Goal: Navigation & Orientation: Find specific page/section

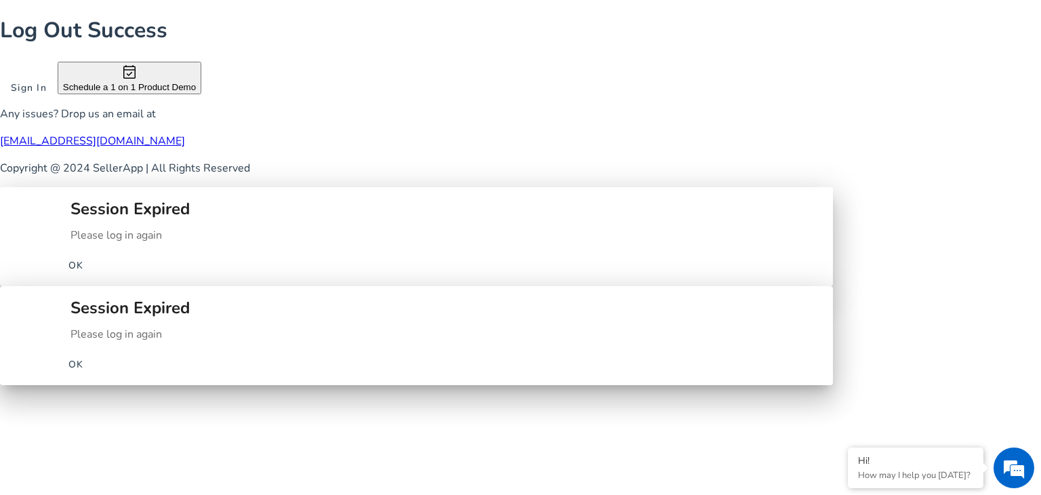
click at [84, 357] on span "OK" at bounding box center [76, 364] width 16 height 14
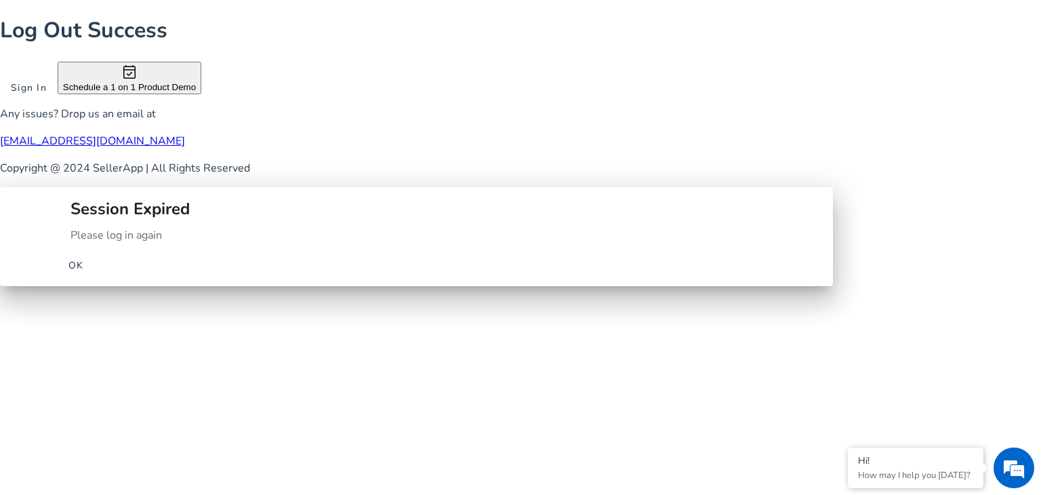
click at [98, 268] on span "button" at bounding box center [75, 265] width 43 height 33
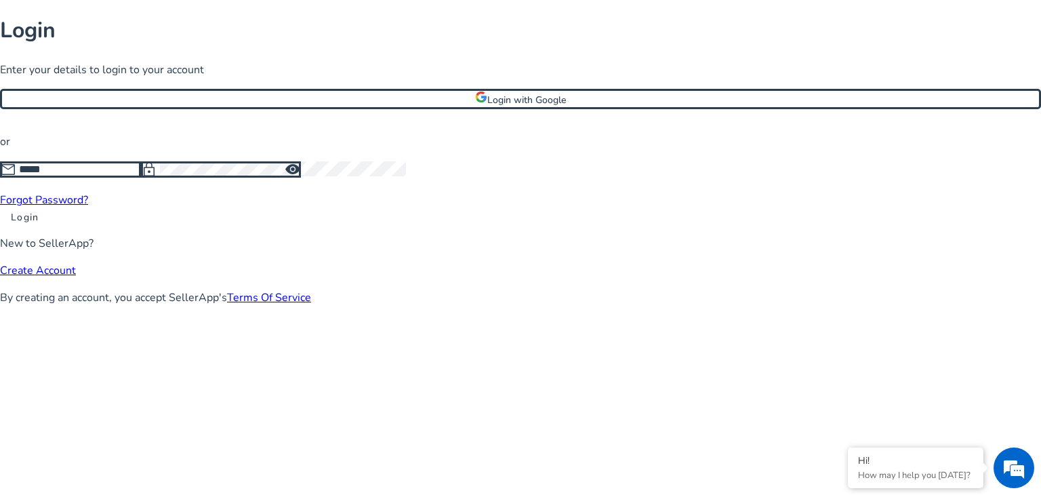
type input "**********"
click at [49, 233] on span at bounding box center [24, 217] width 49 height 33
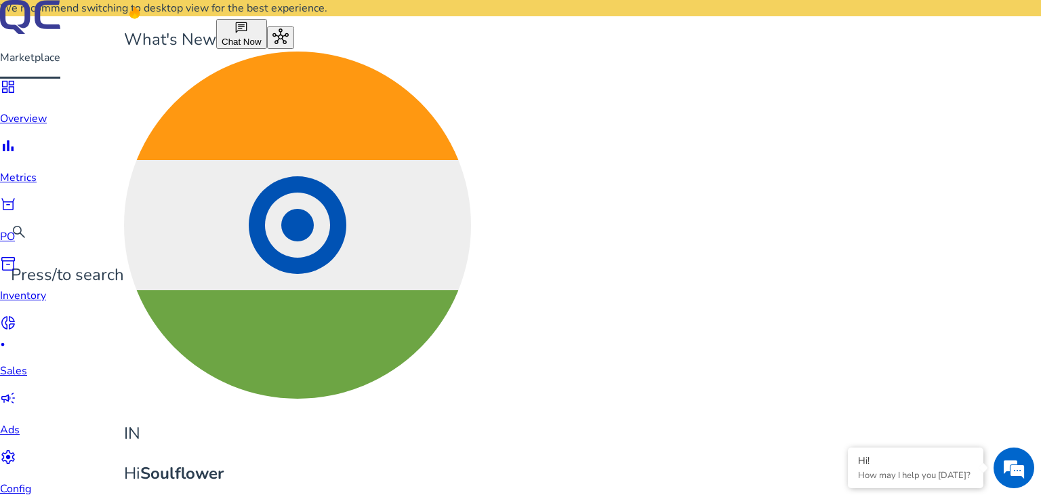
click at [18, 159] on div "bar_chart" at bounding box center [27, 148] width 55 height 21
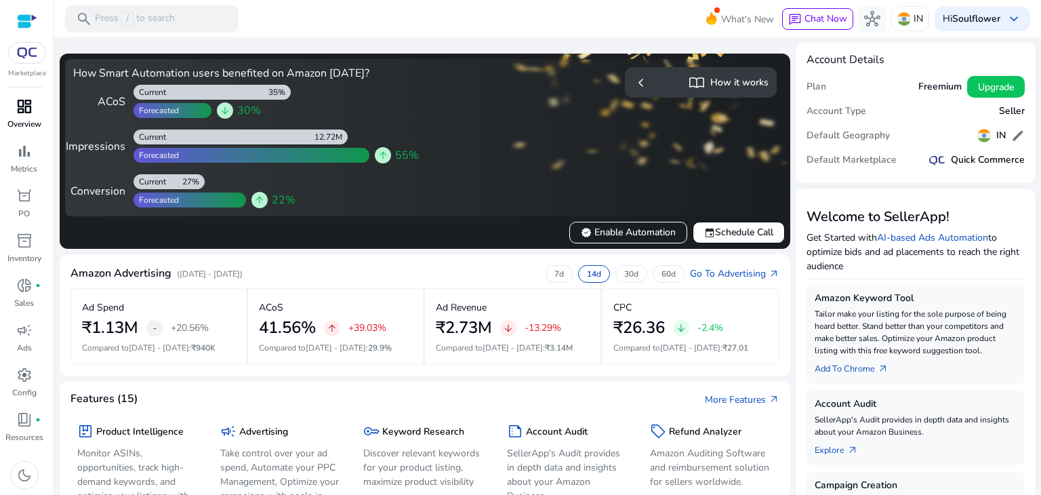
click at [33, 112] on span "dashboard" at bounding box center [24, 106] width 16 height 16
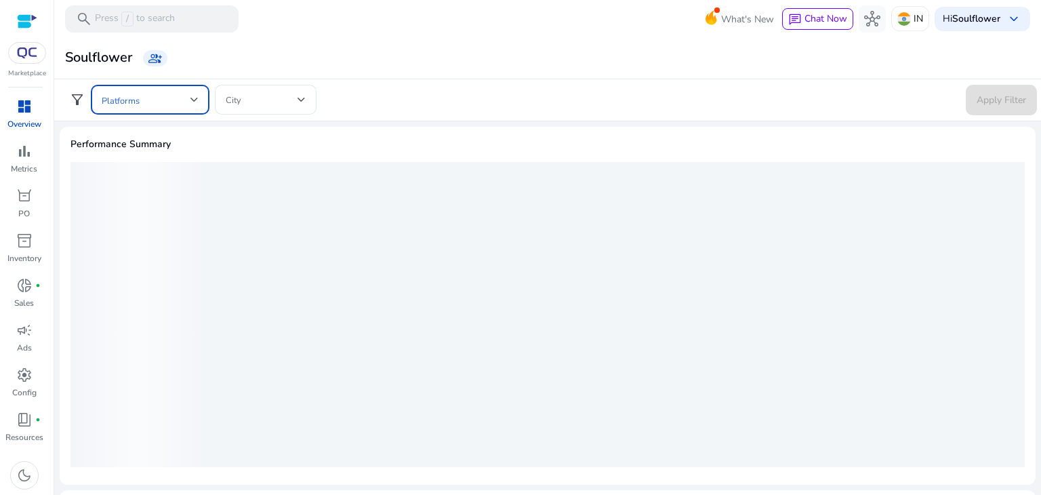
click at [125, 105] on span at bounding box center [146, 99] width 89 height 15
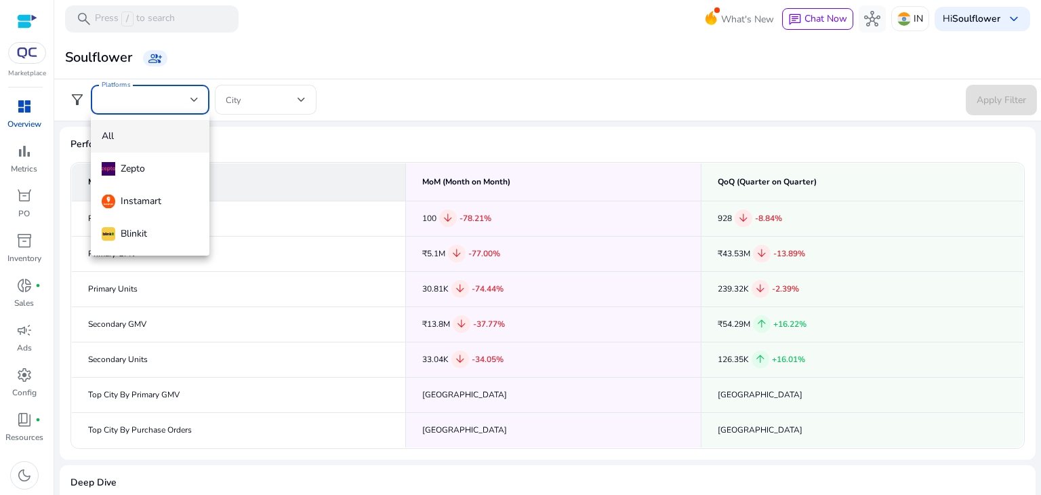
click at [125, 105] on div at bounding box center [520, 247] width 1041 height 495
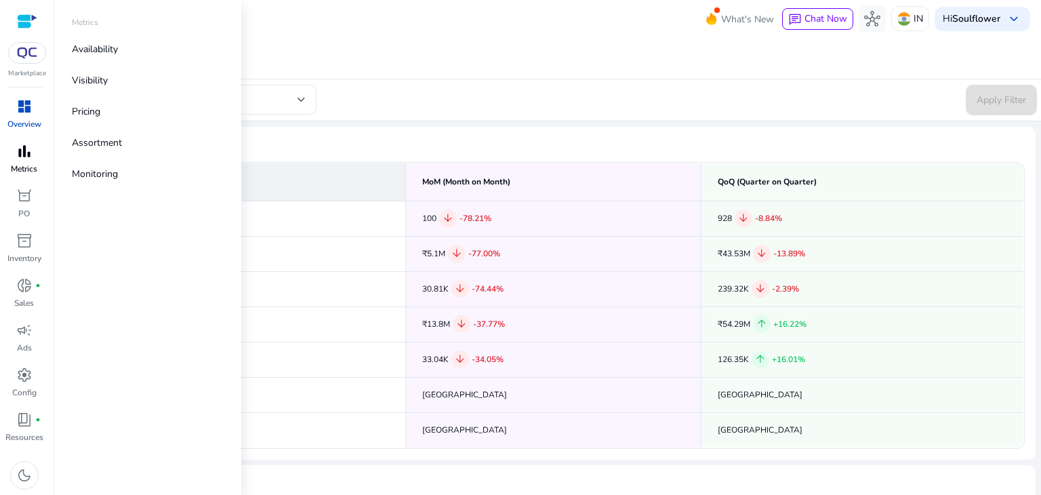
click at [22, 151] on span "bar_chart" at bounding box center [24, 151] width 16 height 16
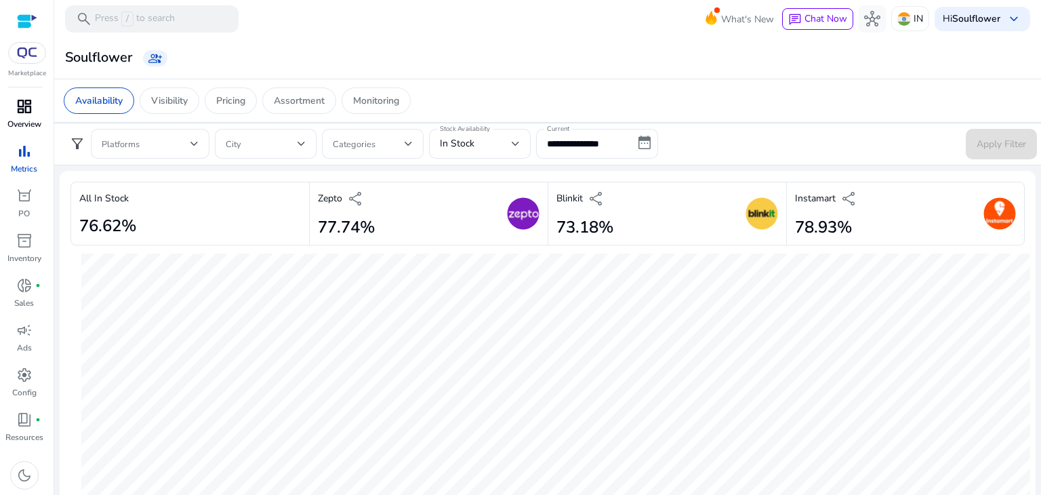
click at [26, 115] on span "dashboard" at bounding box center [24, 106] width 16 height 16
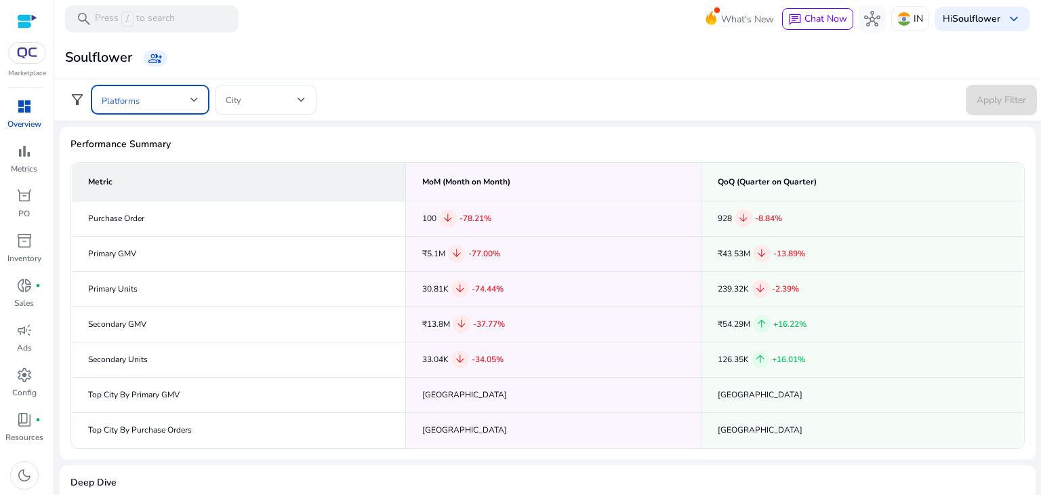
click at [198, 100] on div at bounding box center [194, 99] width 8 height 5
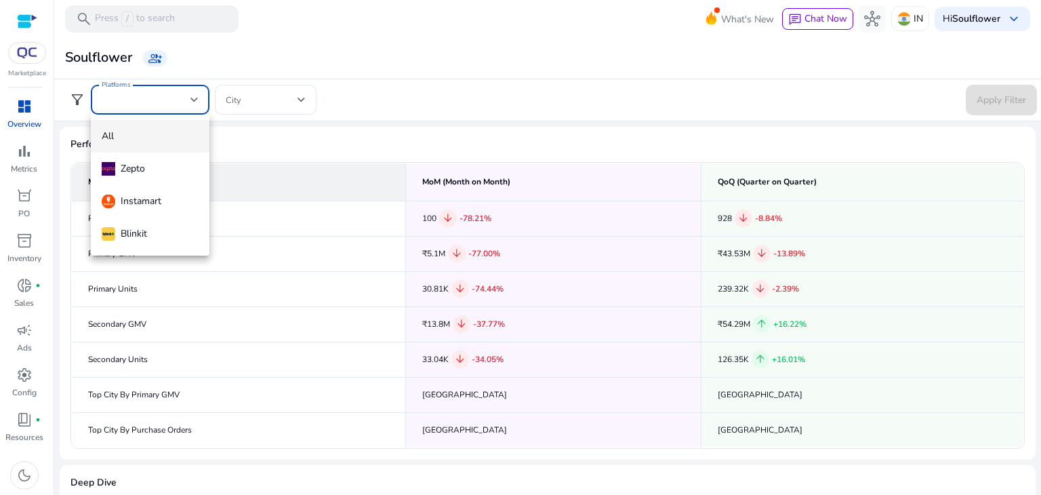
click at [344, 150] on div at bounding box center [520, 247] width 1041 height 495
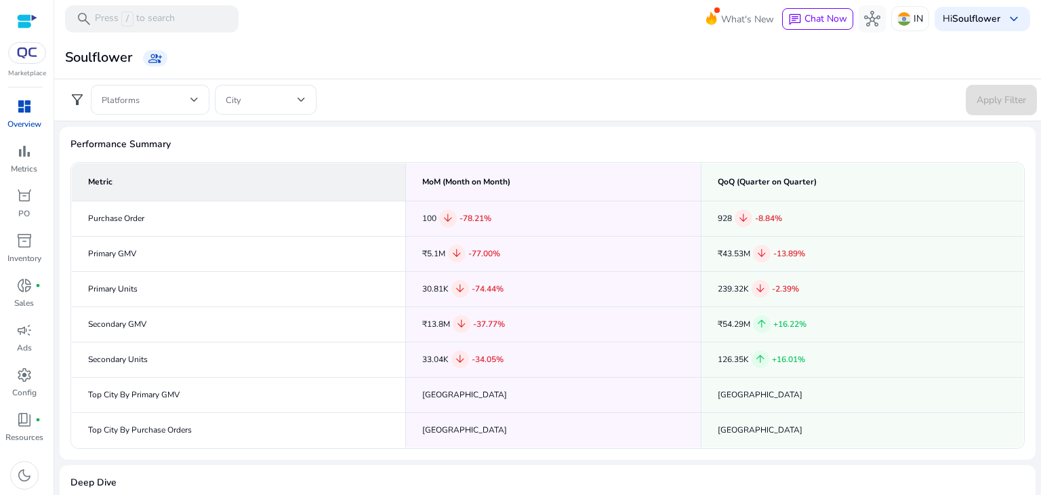
scroll to position [168, 0]
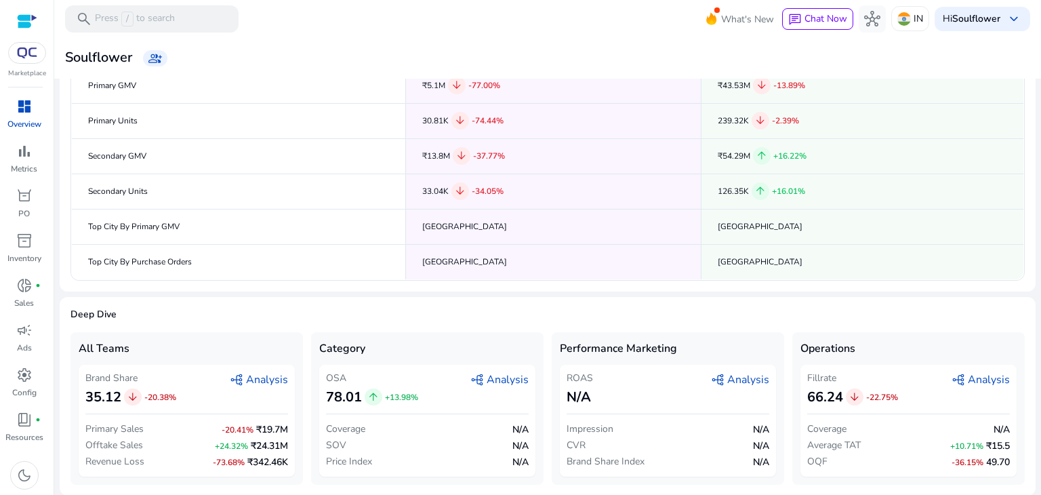
click at [170, 393] on span "-20.38%" at bounding box center [160, 397] width 32 height 11
click at [246, 380] on span "graph_2 Analysis" at bounding box center [259, 379] width 58 height 16
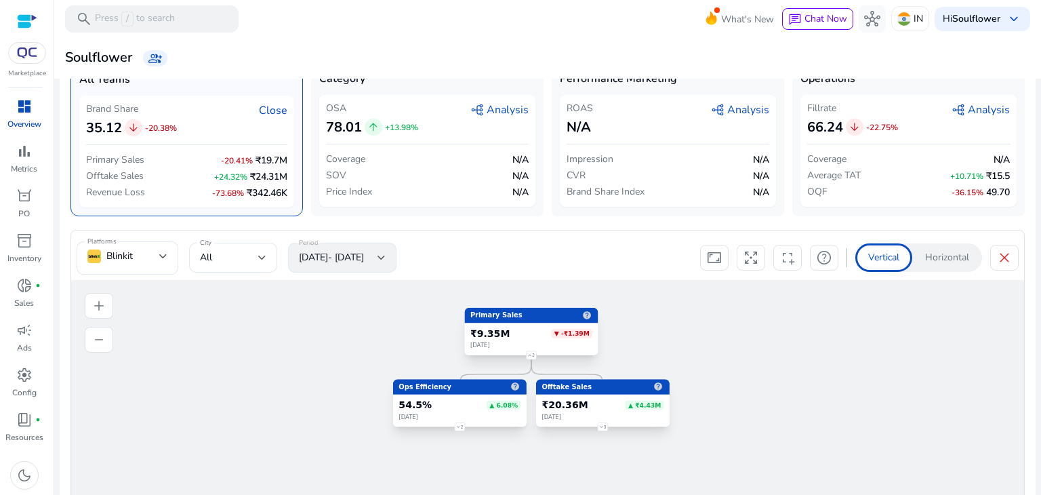
scroll to position [381, 0]
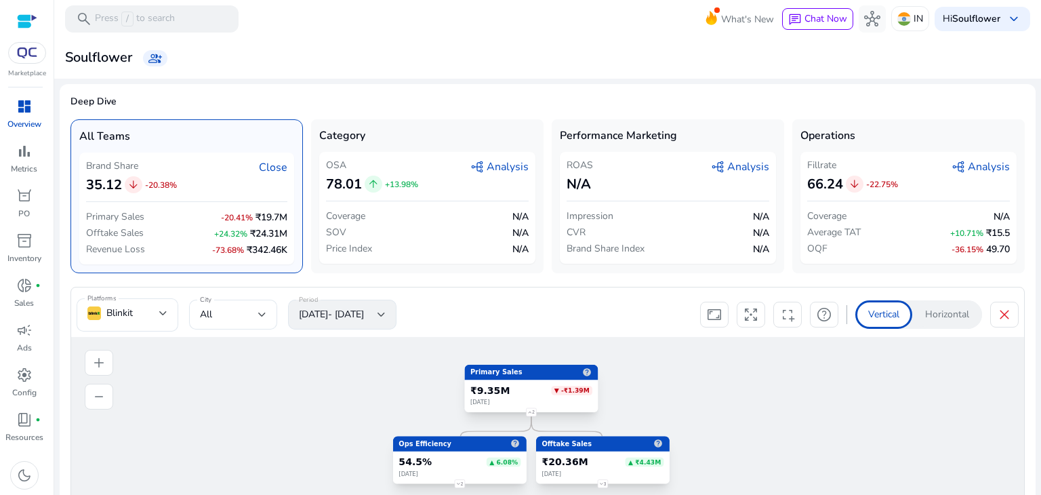
click at [720, 162] on span "graph_2" at bounding box center [718, 167] width 14 height 14
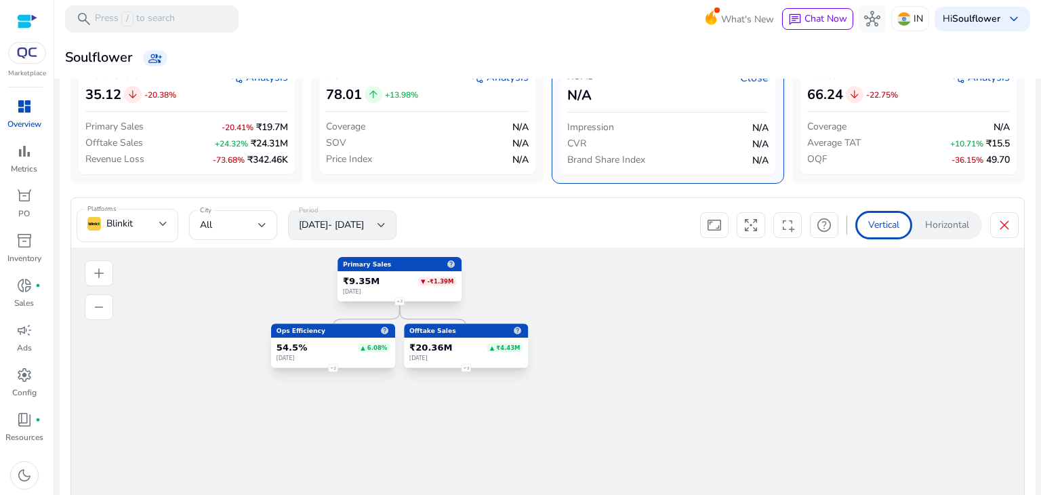
scroll to position [463, 0]
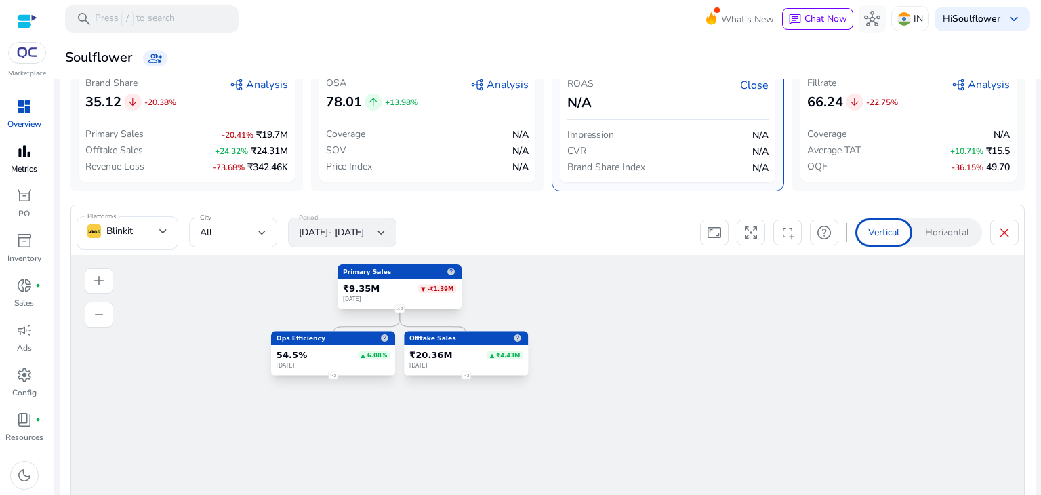
click at [14, 163] on p "Metrics" at bounding box center [24, 169] width 26 height 12
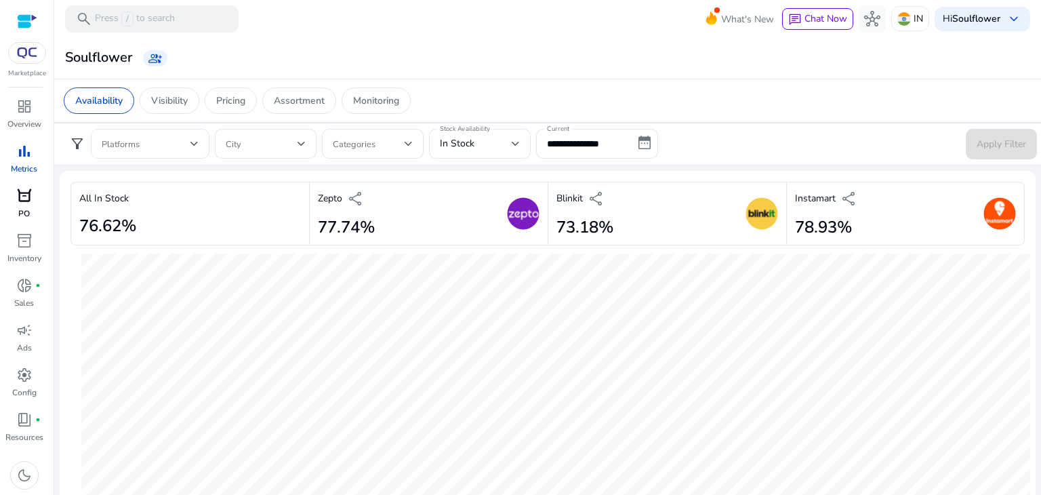
click at [35, 203] on div "orders" at bounding box center [24, 196] width 38 height 22
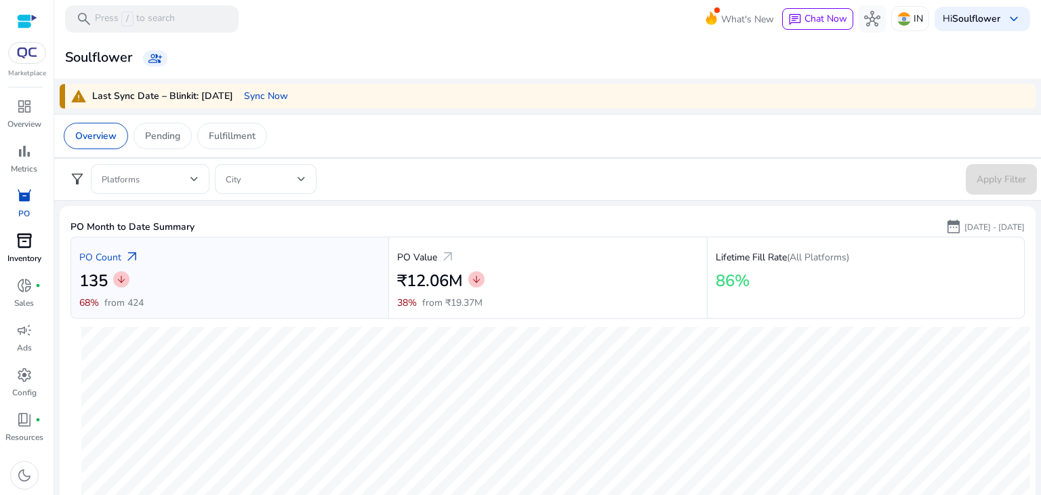
click at [29, 245] on span "inventory_2" at bounding box center [24, 240] width 16 height 16
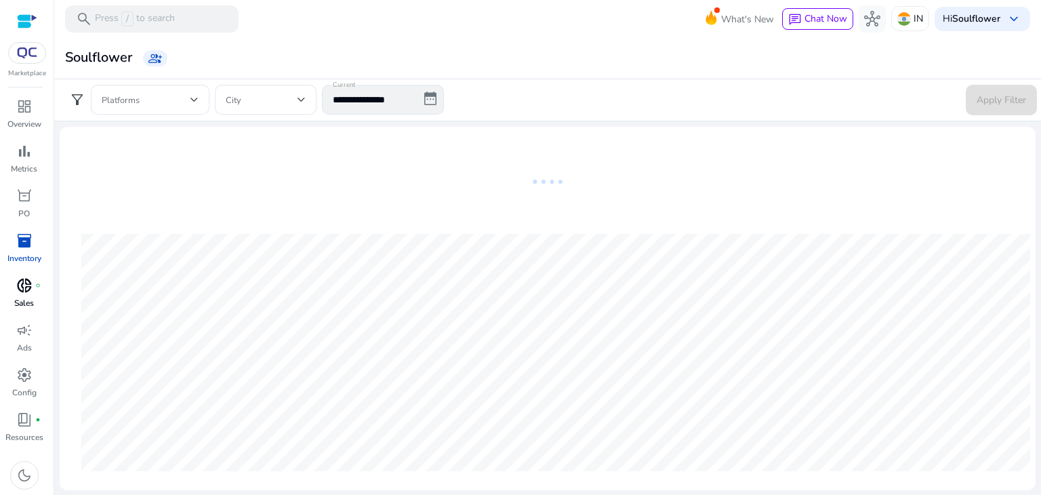
click at [23, 298] on p "Sales" at bounding box center [24, 303] width 20 height 12
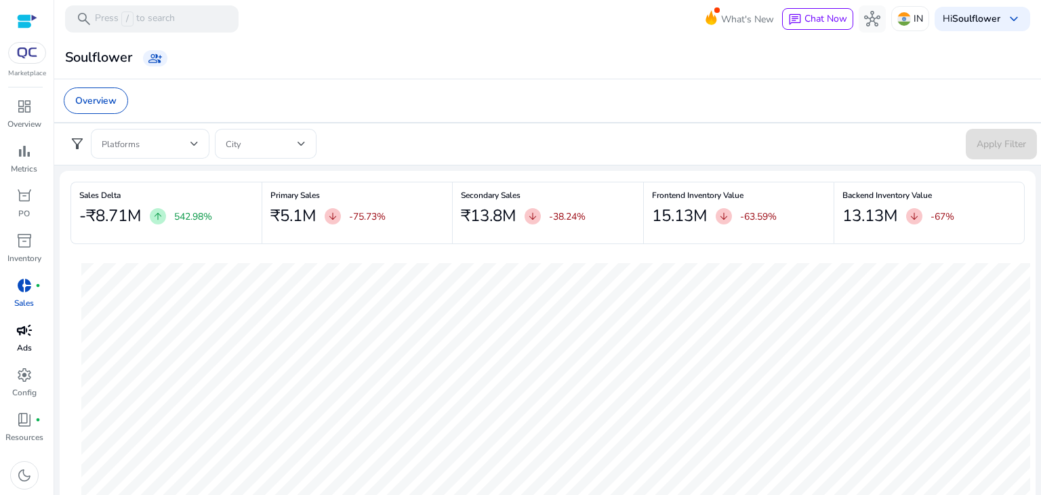
click at [18, 324] on span "campaign" at bounding box center [24, 330] width 16 height 16
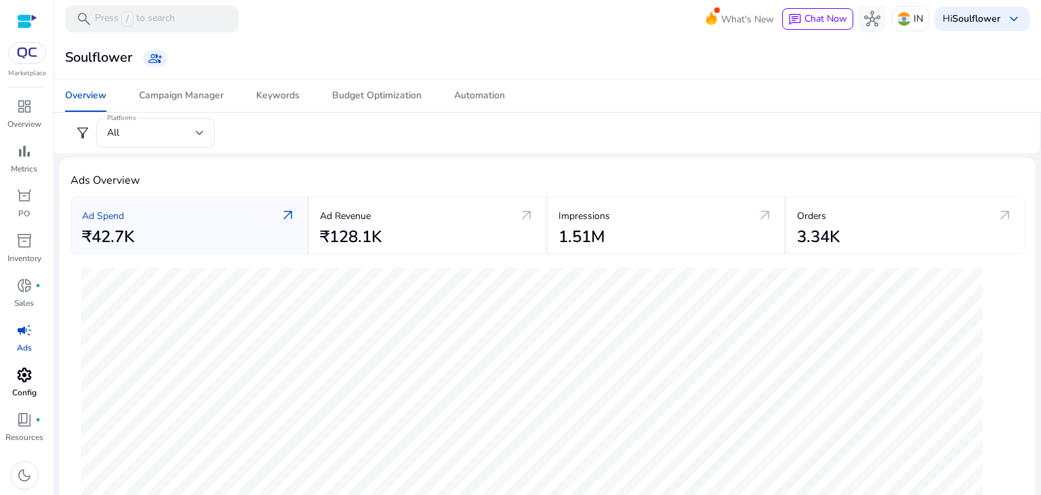
click at [22, 390] on p "Config" at bounding box center [24, 392] width 24 height 12
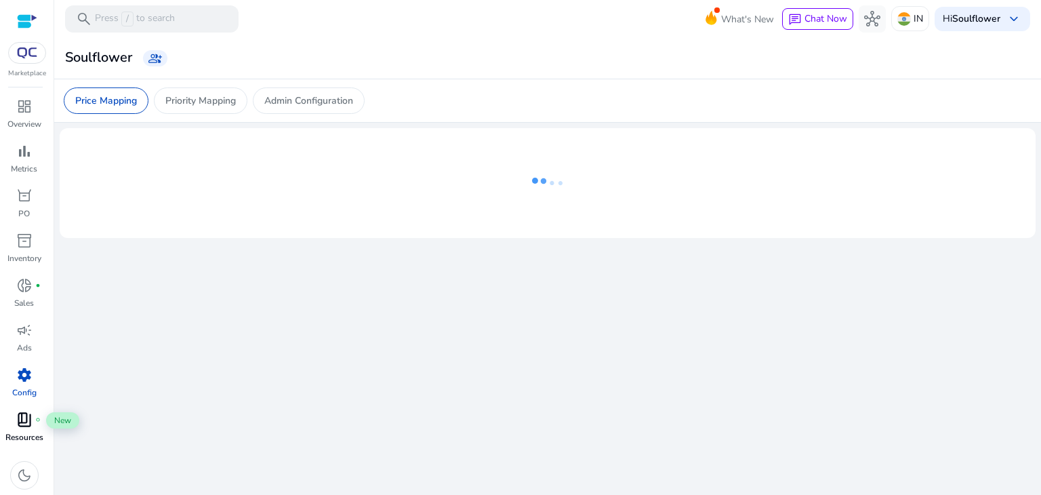
click at [27, 428] on span "book_4" at bounding box center [24, 419] width 16 height 16
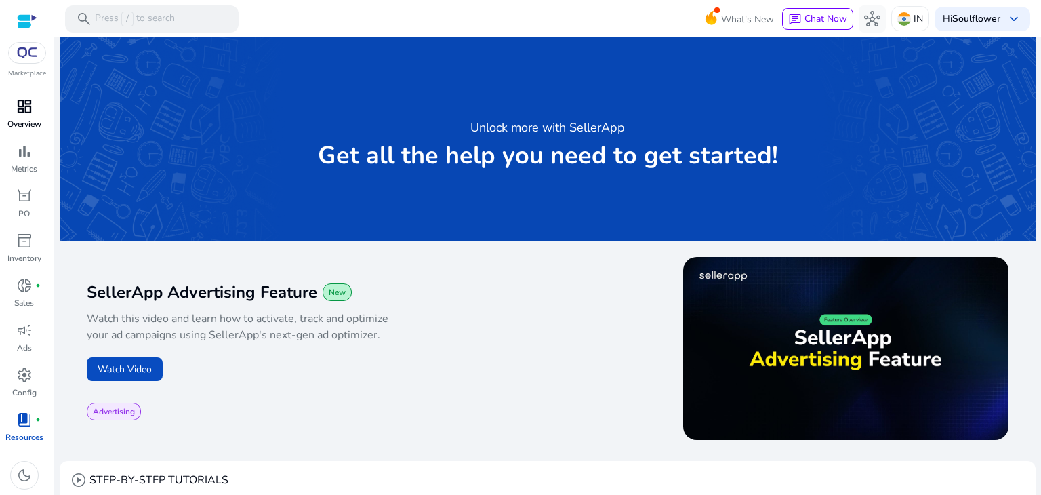
click at [21, 133] on link "dashboard Overview" at bounding box center [24, 118] width 48 height 45
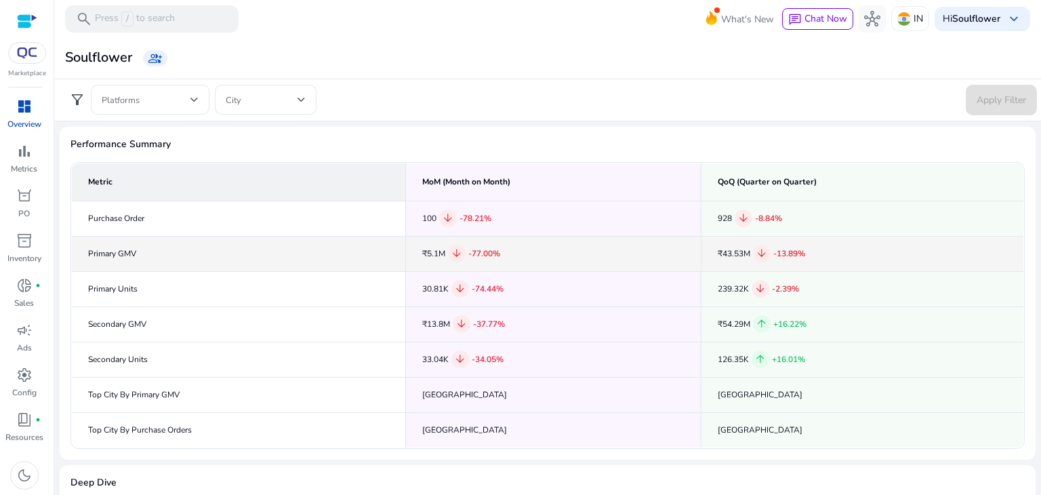
scroll to position [168, 0]
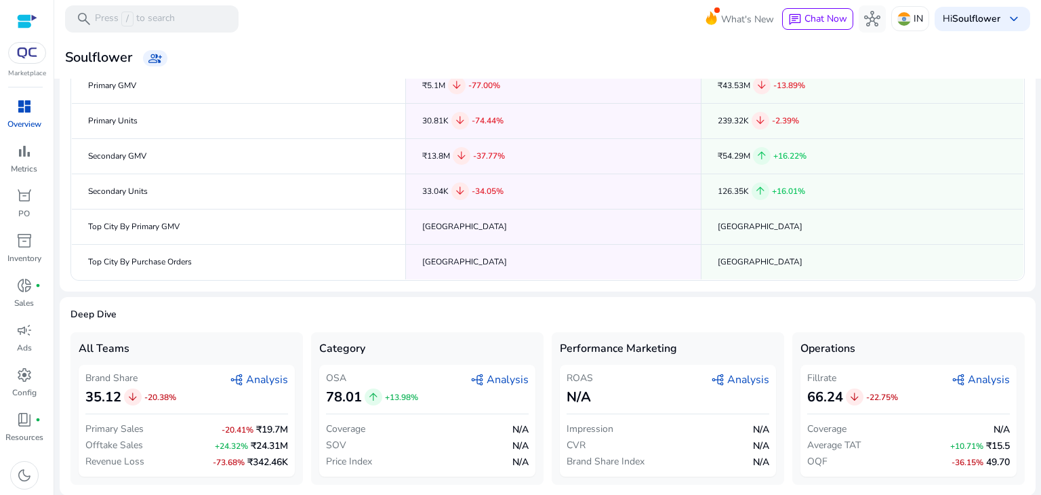
click at [659, 344] on span "Performance Marketing" at bounding box center [618, 348] width 117 height 16
